Goal: Task Accomplishment & Management: Manage account settings

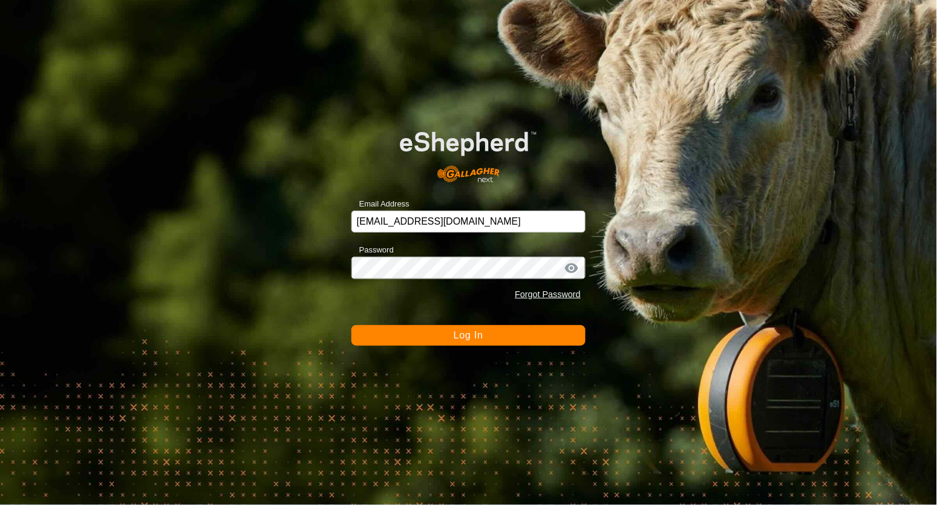
click at [439, 338] on button "Log In" at bounding box center [469, 335] width 234 height 21
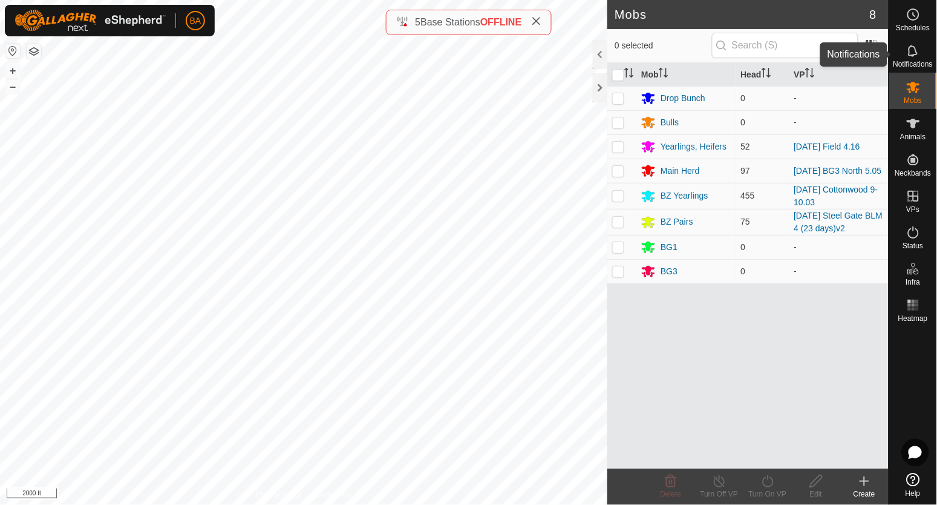
click at [914, 51] on icon at bounding box center [913, 51] width 15 height 15
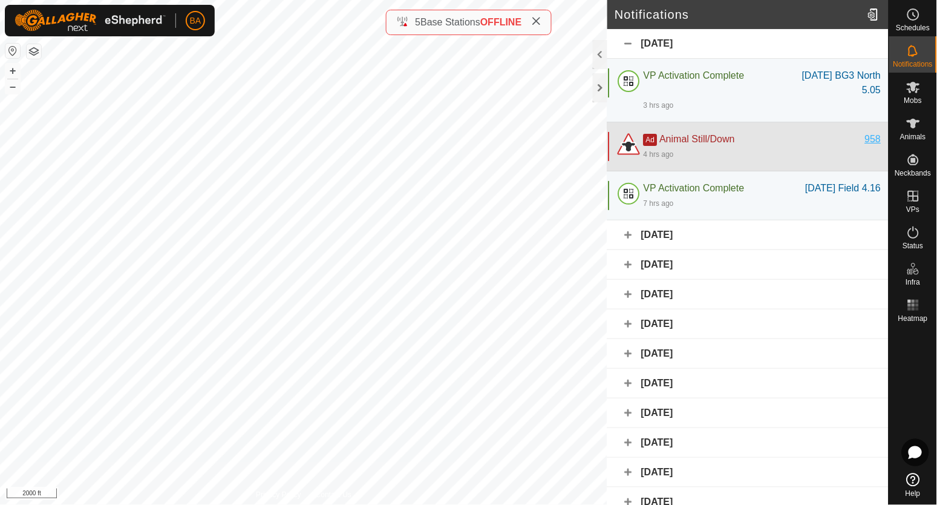
click at [865, 140] on div "958" at bounding box center [873, 139] width 16 height 15
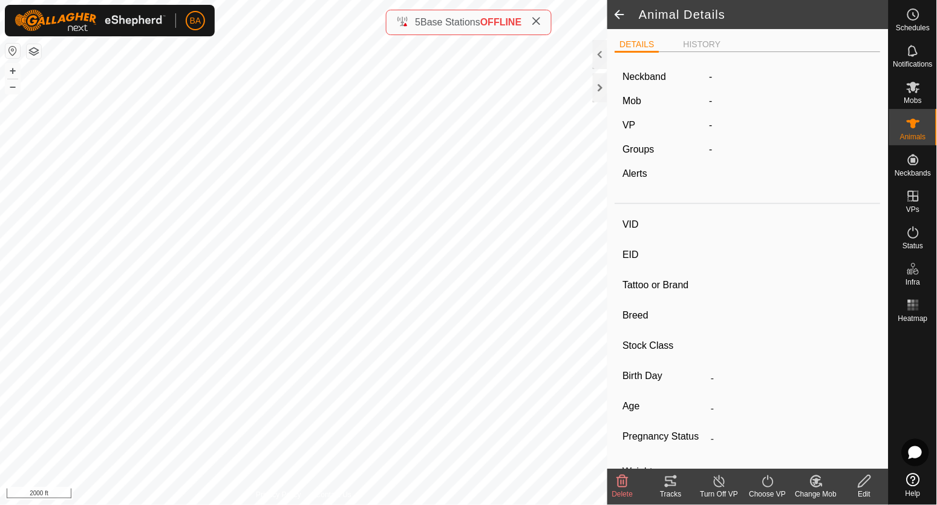
type input "958"
type input "-"
type input "A-V"
type input "Hereford"
type input "Cow"
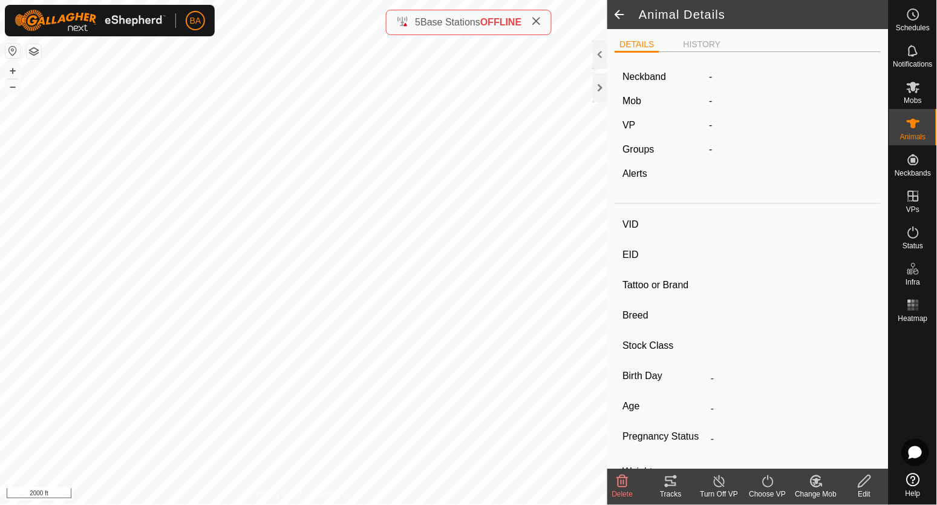
type input "0 kg"
type input "-"
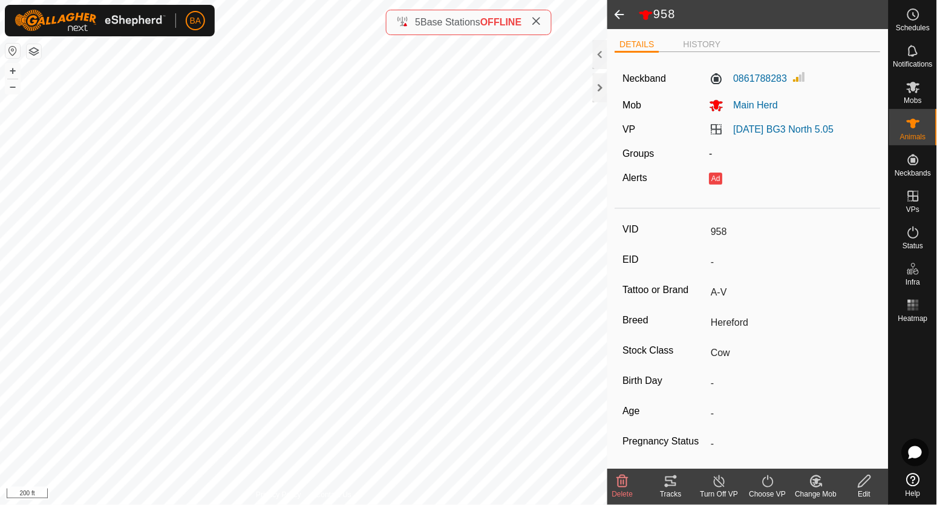
click at [667, 485] on icon at bounding box center [671, 481] width 11 height 10
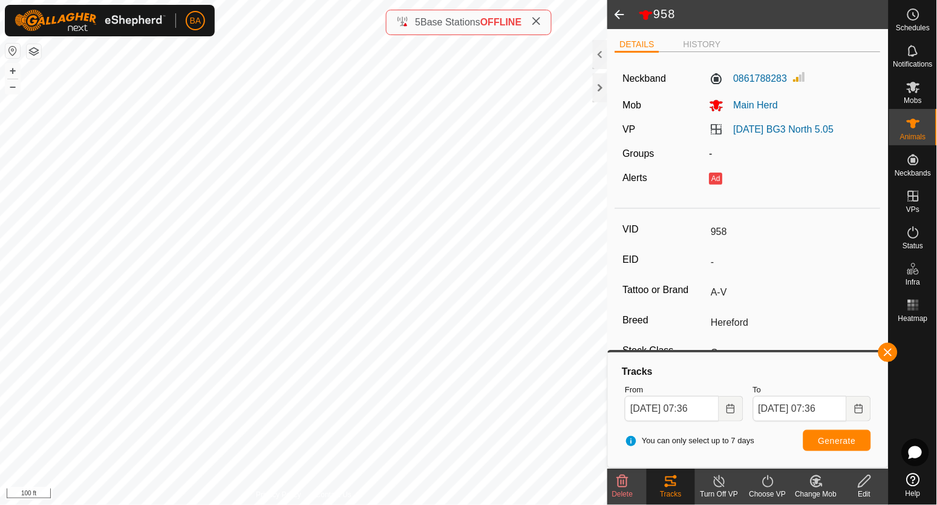
click at [872, 483] on icon at bounding box center [864, 481] width 15 height 15
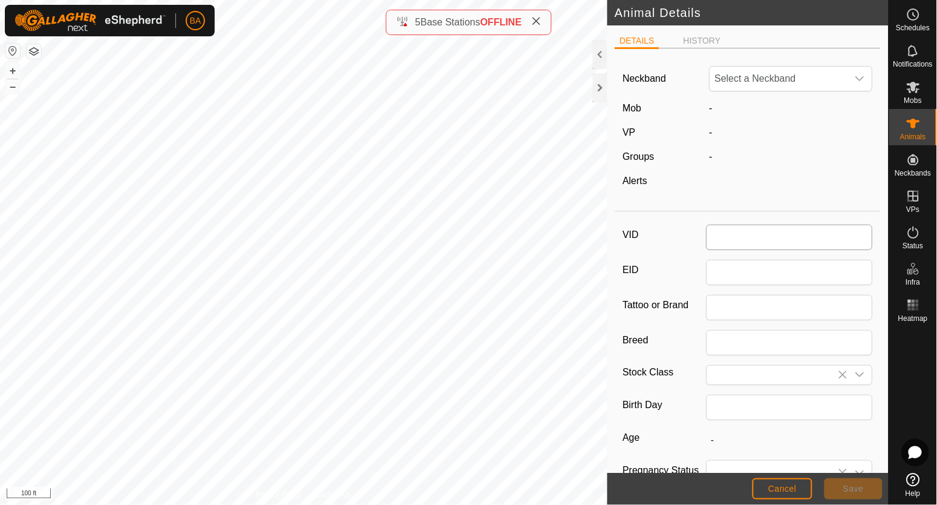
type input "958"
type input "A-V"
type input "Hereford"
type input "Cow"
type input "0"
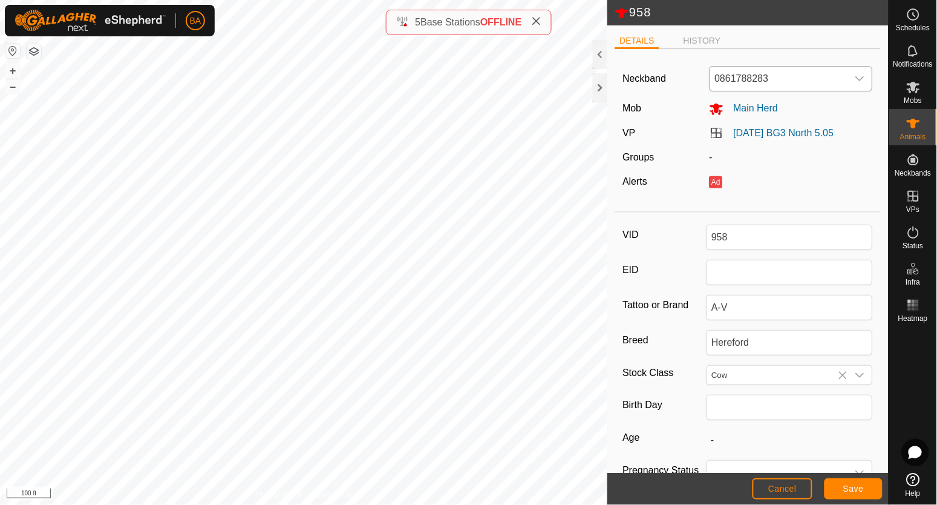
click at [796, 71] on span "0861788283" at bounding box center [779, 79] width 138 height 24
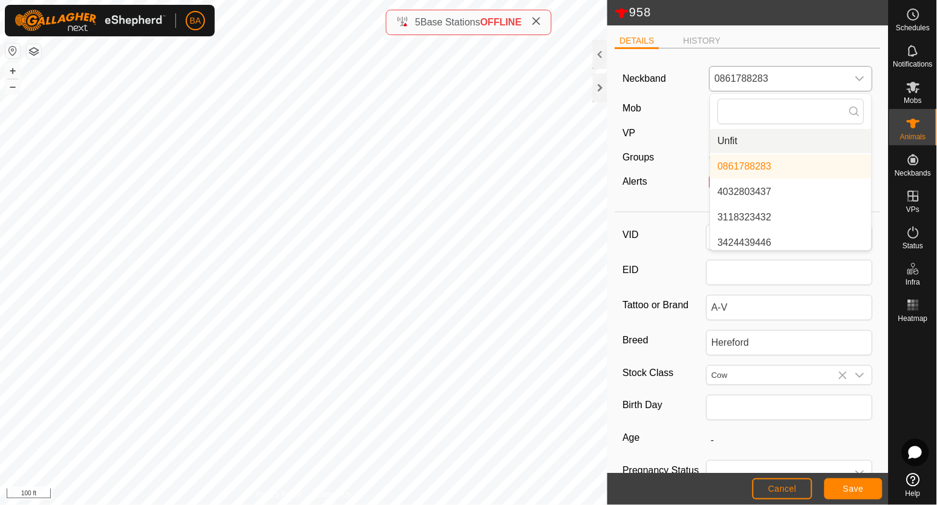
click at [747, 136] on li "Unfit" at bounding box center [791, 141] width 161 height 24
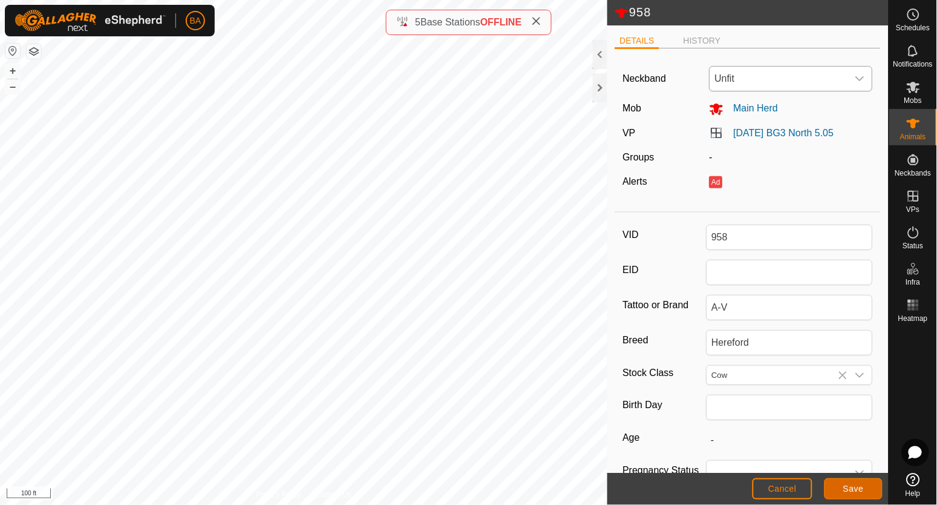
click at [846, 493] on span "Save" at bounding box center [853, 488] width 21 height 10
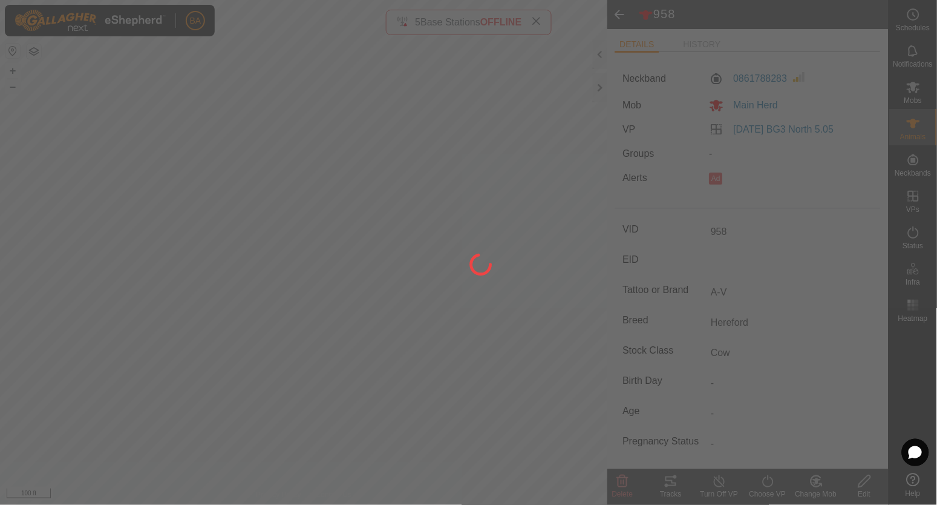
type input "-"
type input "0 kg"
type input "-"
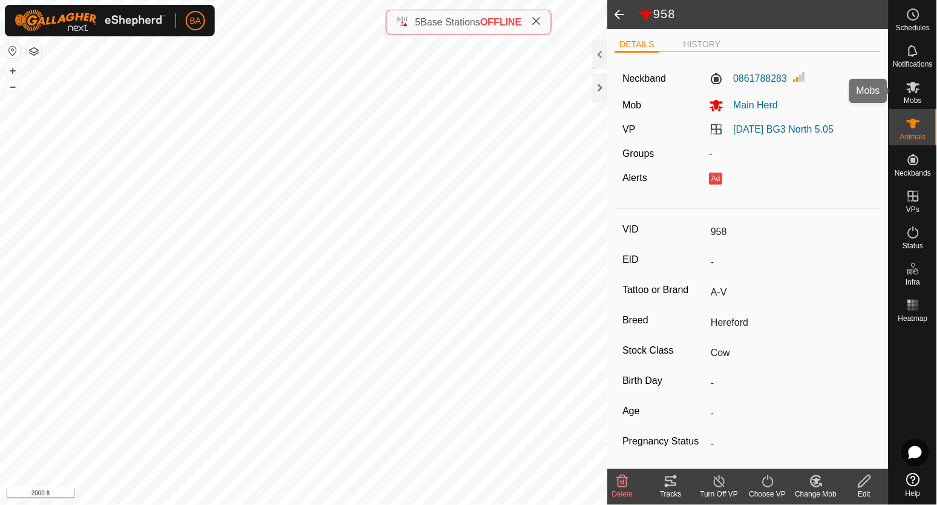
click at [913, 82] on icon at bounding box center [913, 87] width 13 height 11
